Goal: Contribute content: Add original content to the website for others to see

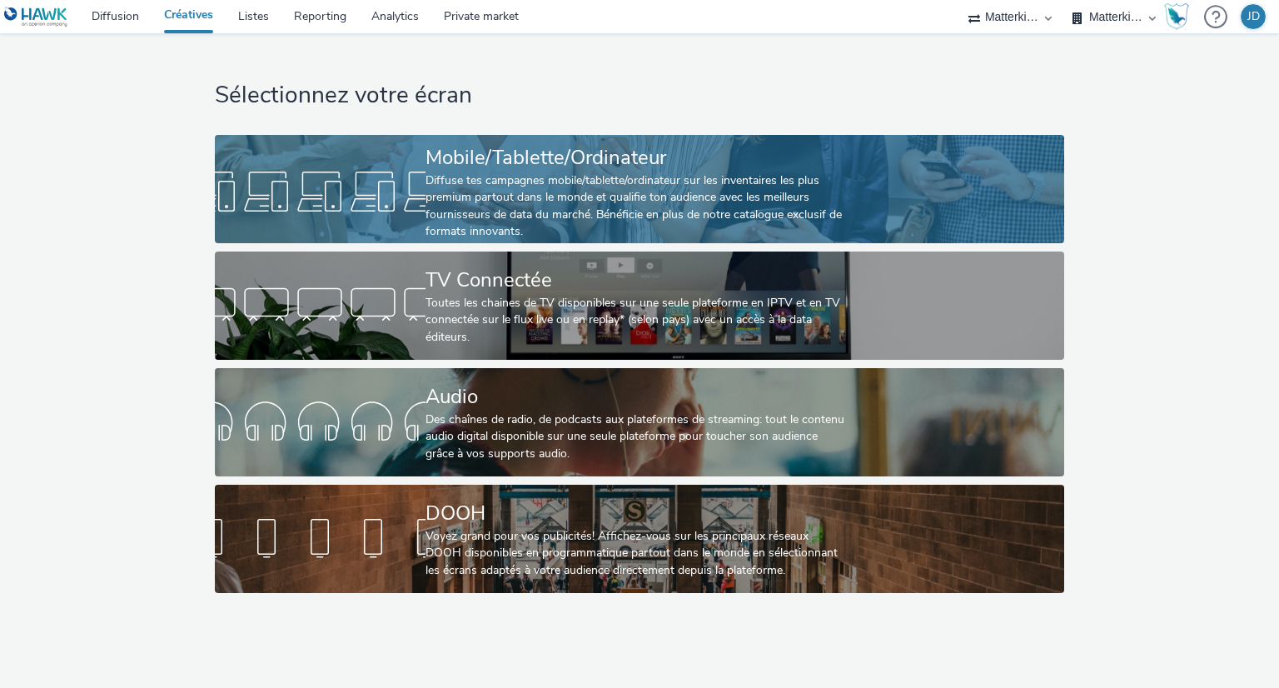
click at [819, 186] on div "Diffuse tes campagnes mobile/tablette/ordinateur sur les inventaires les plus p…" at bounding box center [636, 206] width 421 height 68
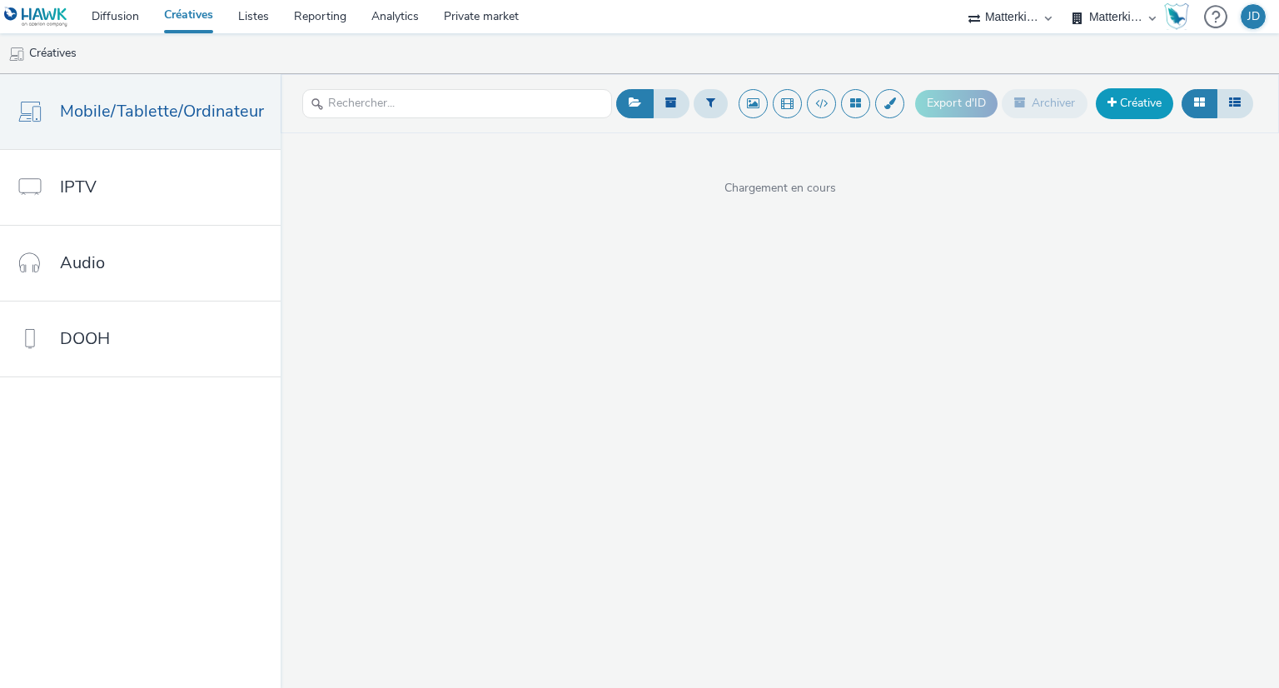
click at [1119, 102] on link "Créative" at bounding box center [1134, 103] width 77 height 30
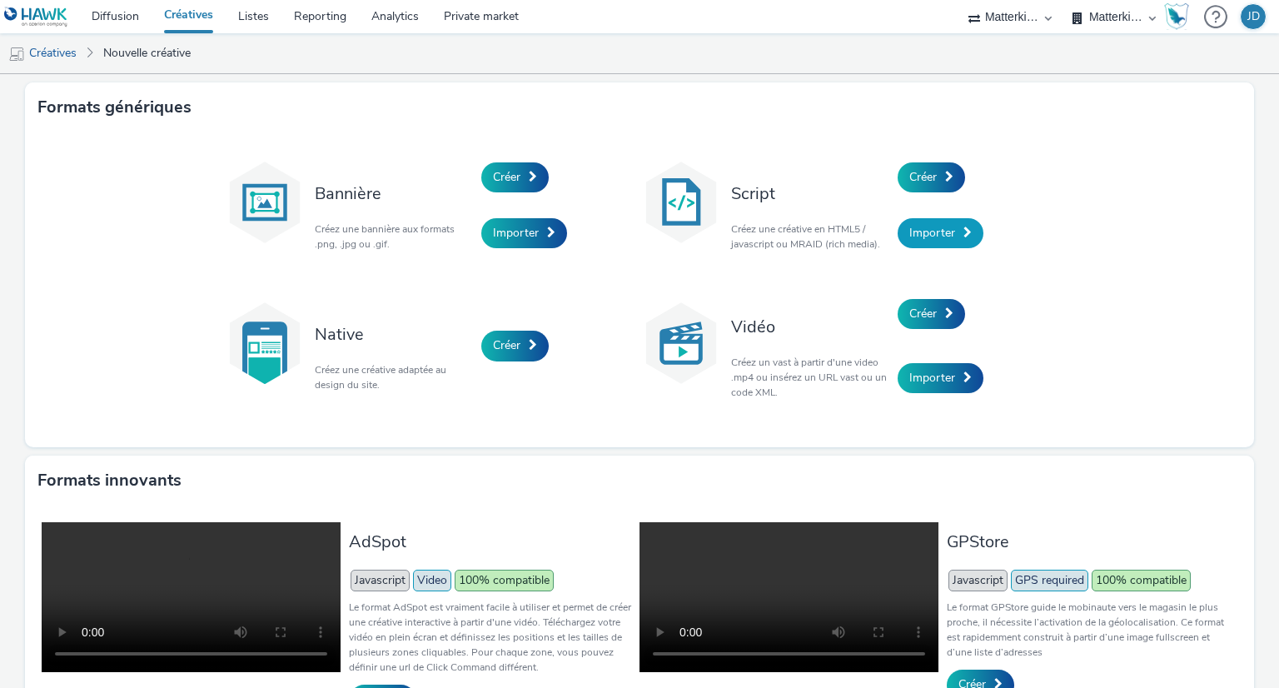
click at [902, 228] on link "Importer" at bounding box center [941, 233] width 86 height 30
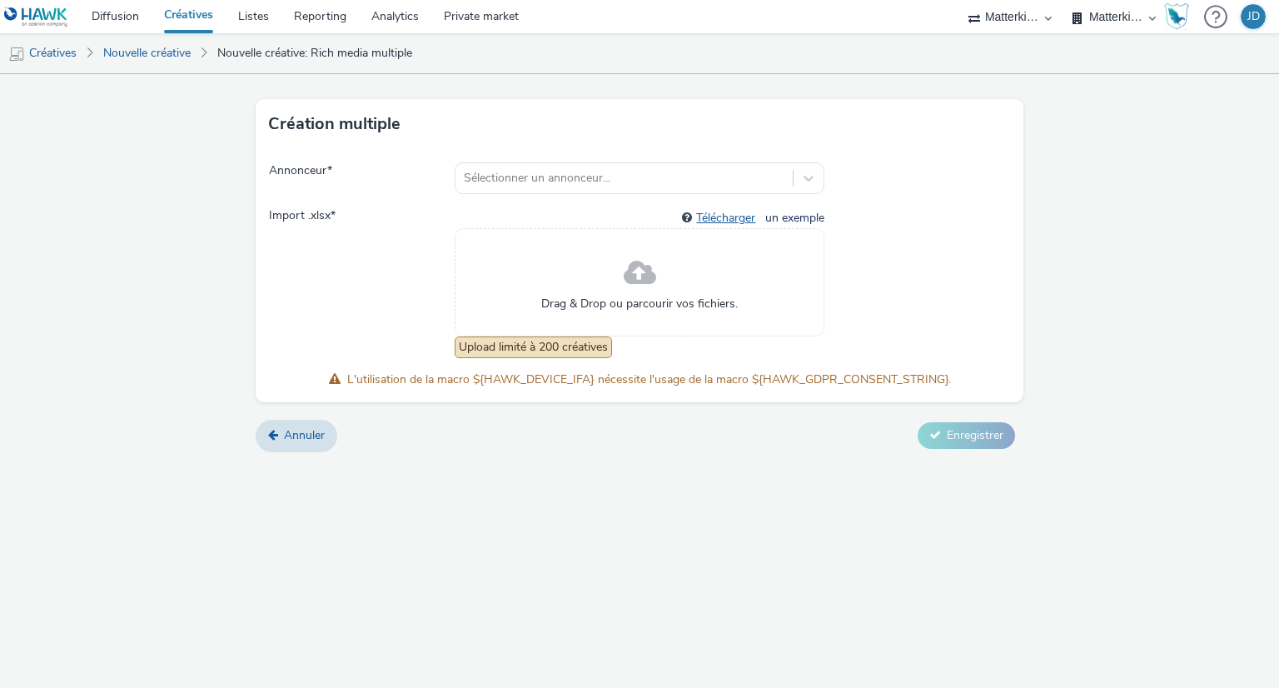
click at [717, 217] on link "Télécharger" at bounding box center [729, 218] width 66 height 16
click at [808, 180] on icon at bounding box center [810, 179] width 10 height 6
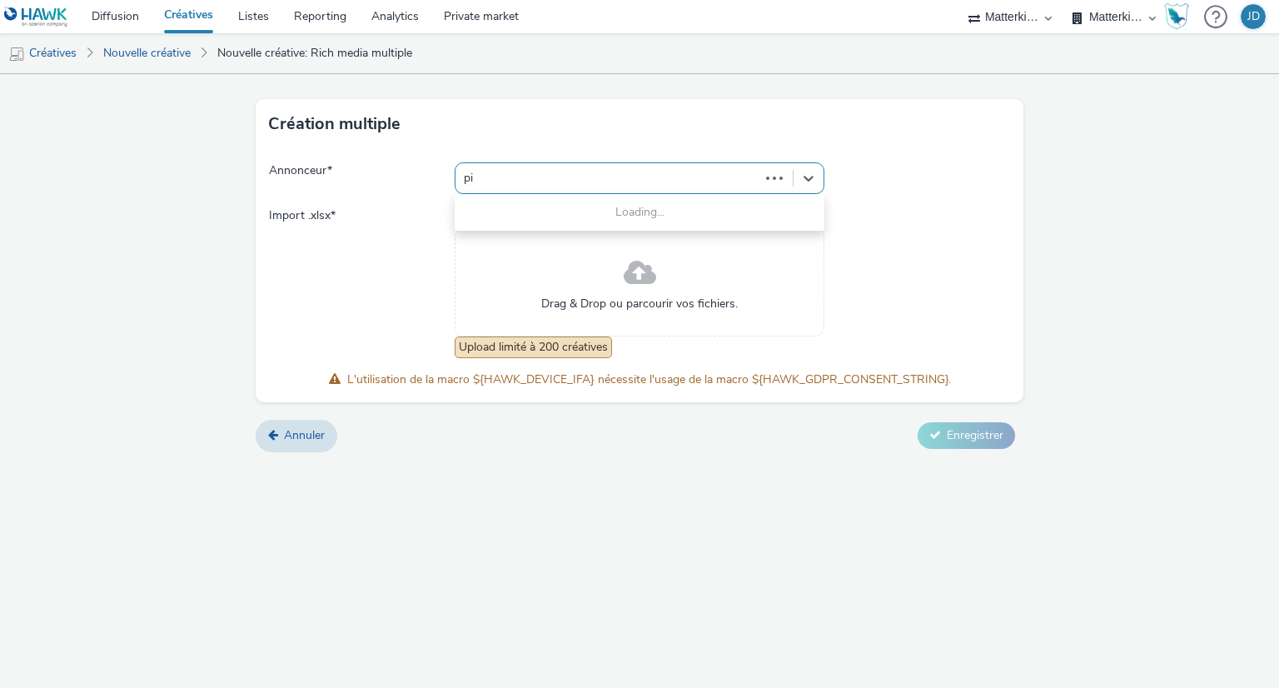
type input "pic"
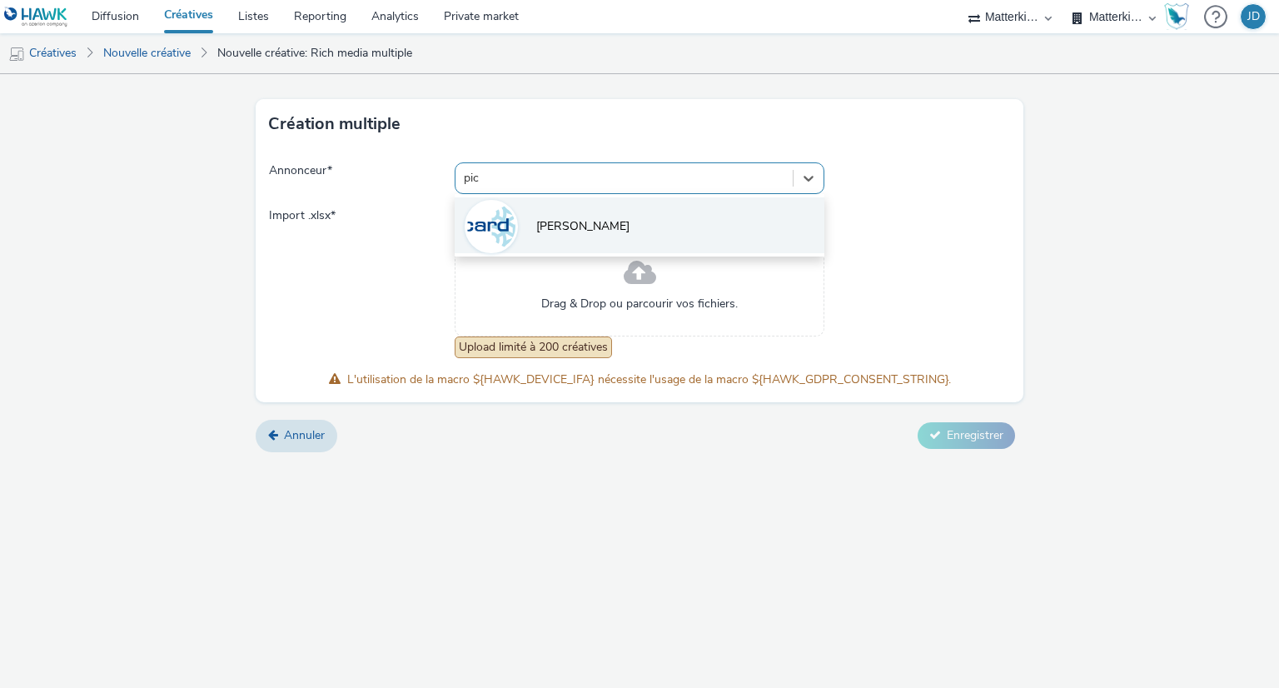
click at [624, 224] on li "[PERSON_NAME]" at bounding box center [640, 225] width 371 height 56
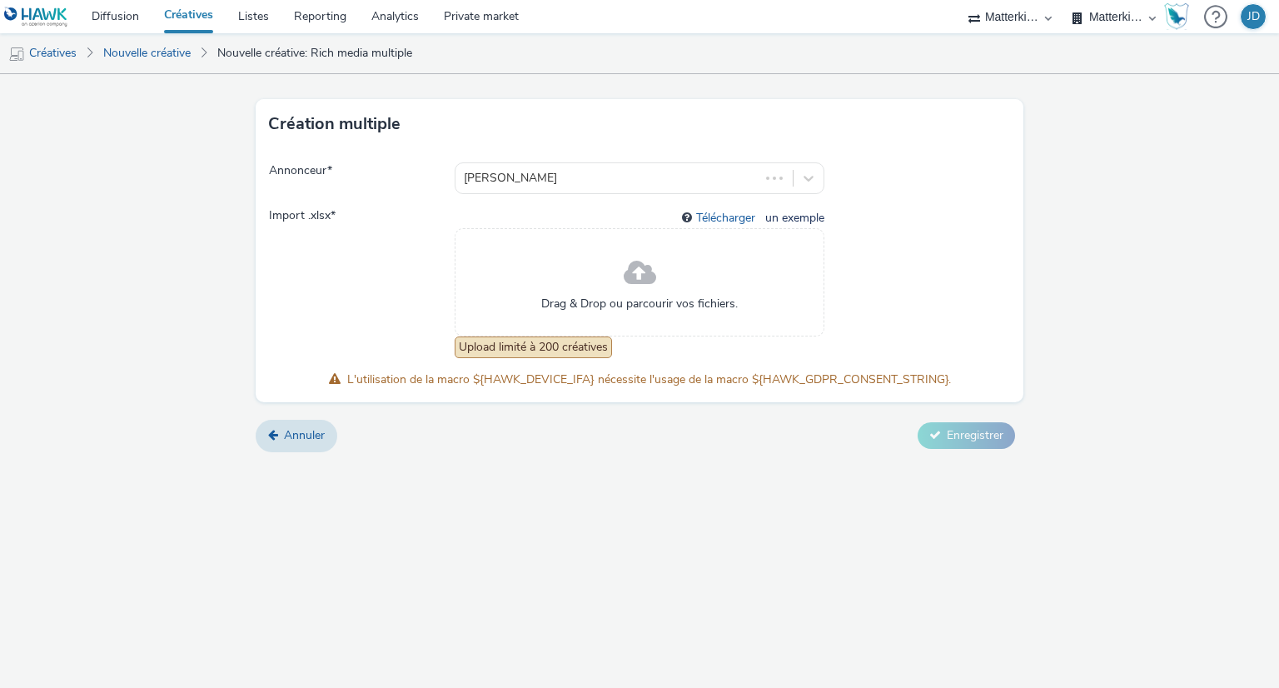
click at [606, 292] on div "Drag & Drop ou parcourir vos fichiers." at bounding box center [640, 282] width 371 height 108
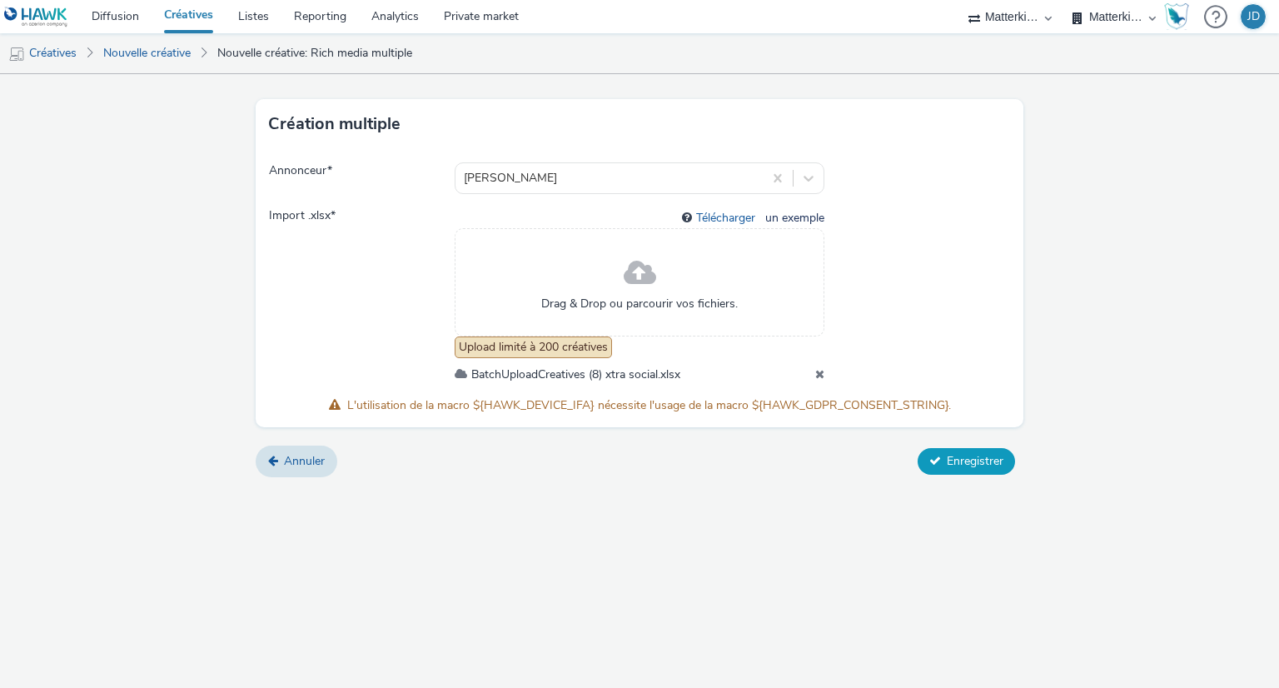
click at [979, 465] on span "Enregistrer" at bounding box center [975, 461] width 57 height 16
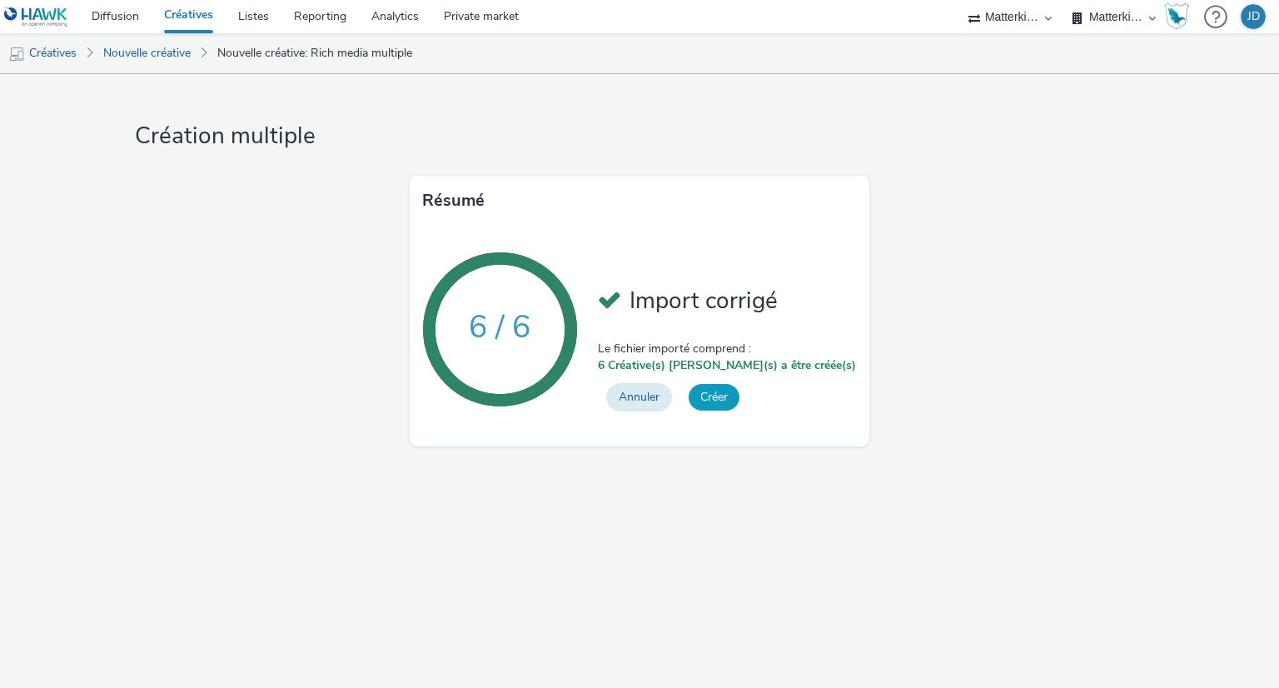
click at [740, 408] on button "Créer" at bounding box center [714, 397] width 51 height 27
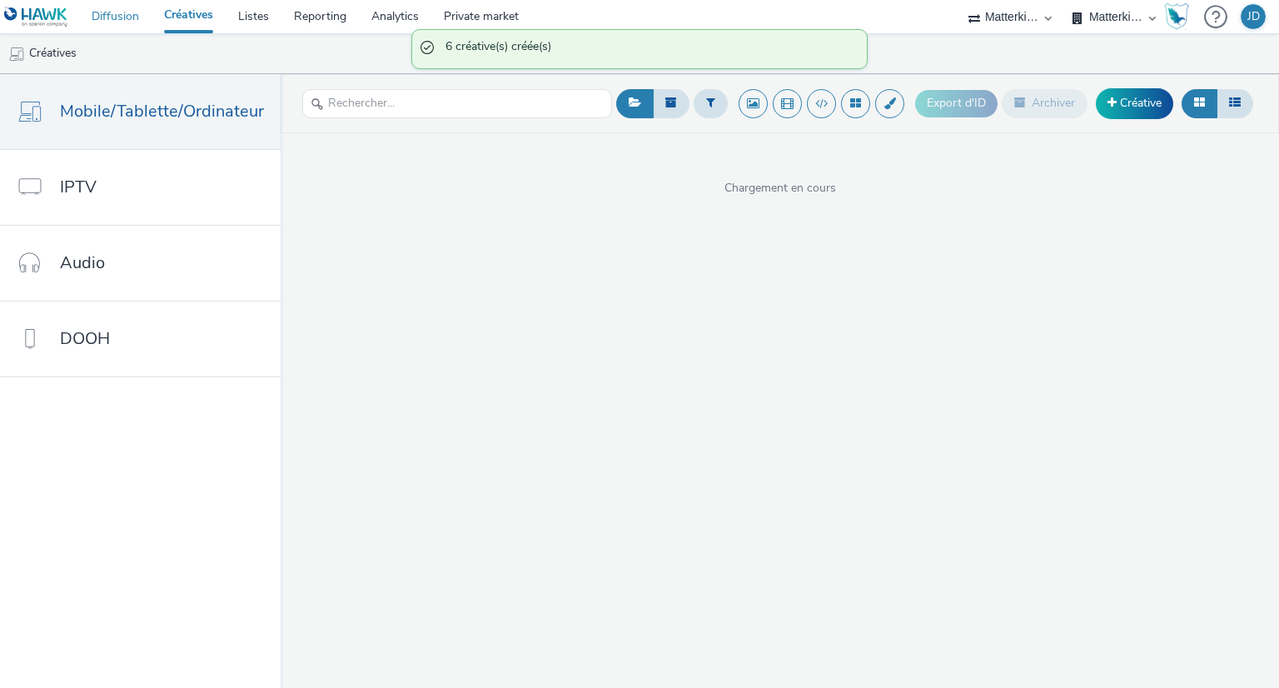
click at [110, 20] on link "Diffusion" at bounding box center [115, 16] width 72 height 33
